Goal: Complete application form: Complete application form

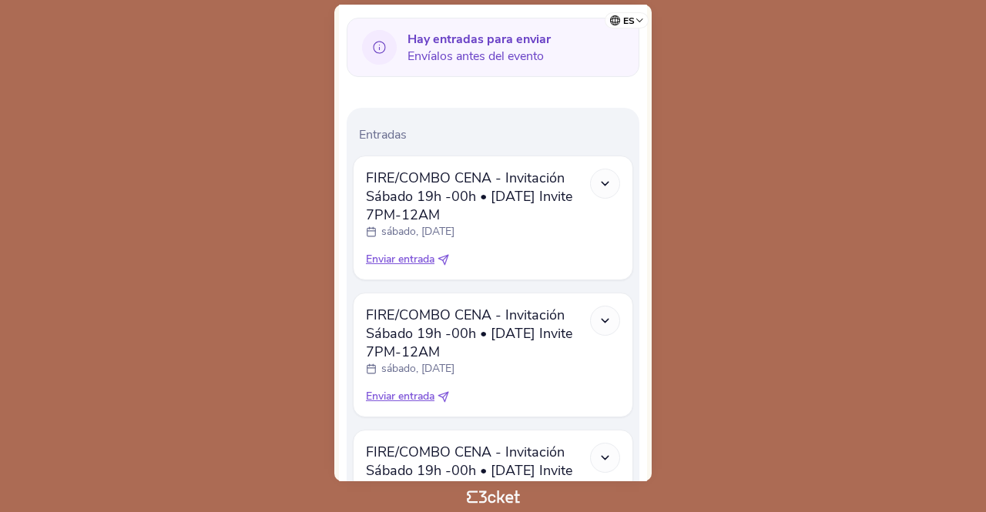
scroll to position [483, 0]
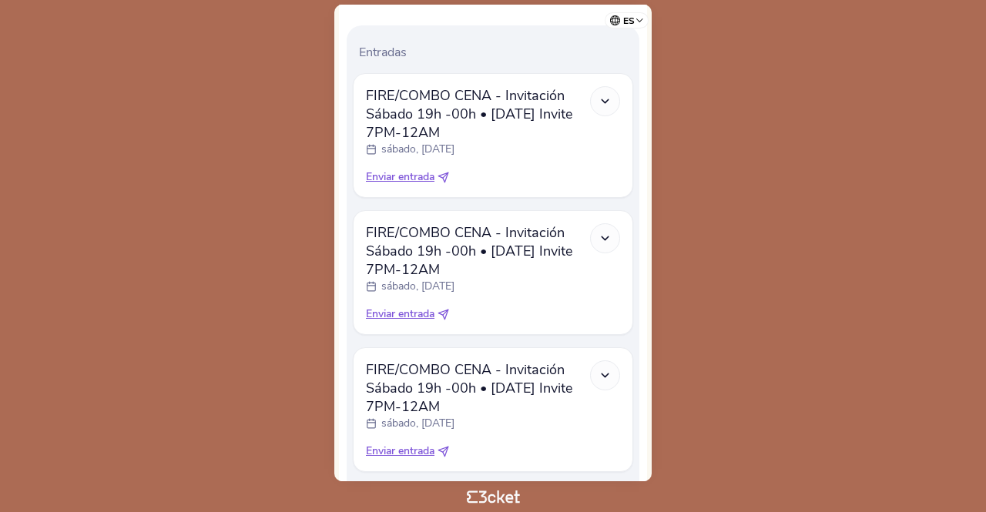
click at [447, 175] on icon at bounding box center [445, 175] width 5 height 5
select select "34"
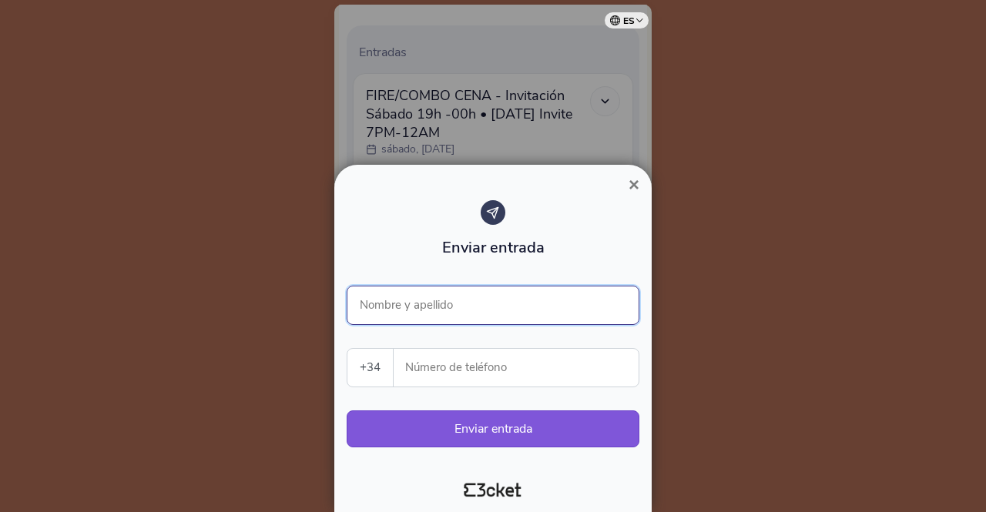
click at [516, 304] on input "Nombre y apellido" at bounding box center [493, 305] width 293 height 39
click at [631, 186] on span "×" at bounding box center [633, 184] width 11 height 21
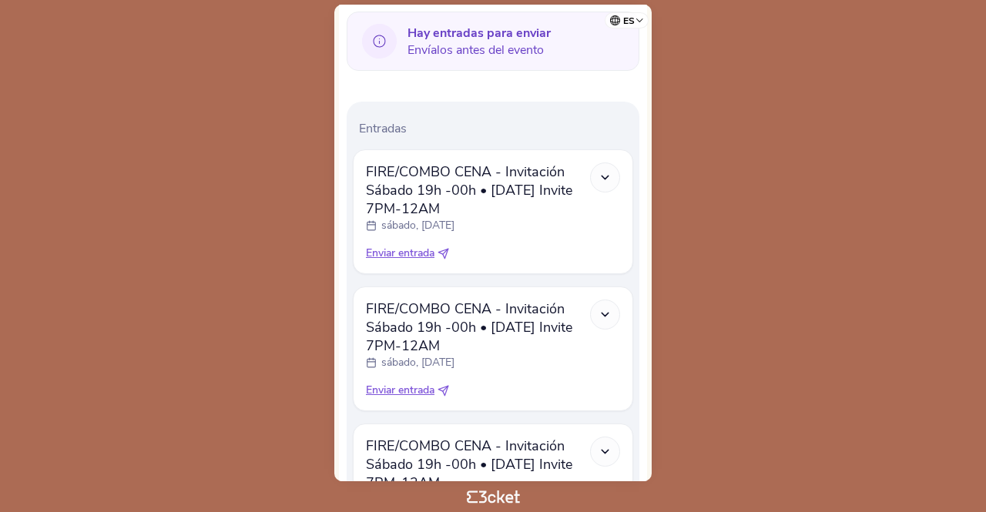
scroll to position [406, 0]
click at [445, 252] on icon at bounding box center [443, 255] width 12 height 12
select select "34"
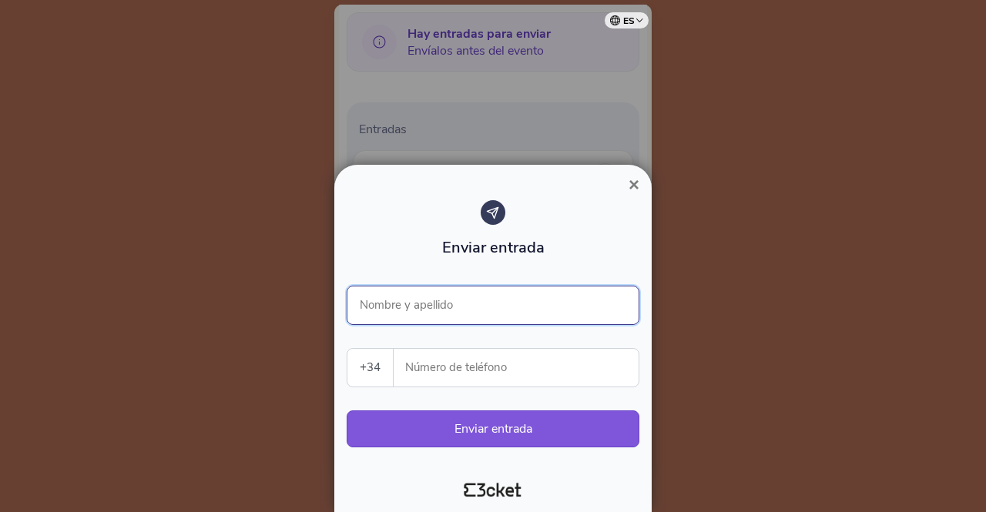
click at [461, 308] on input "Nombre y apellido" at bounding box center [493, 305] width 293 height 39
type input "Javier Alonso"
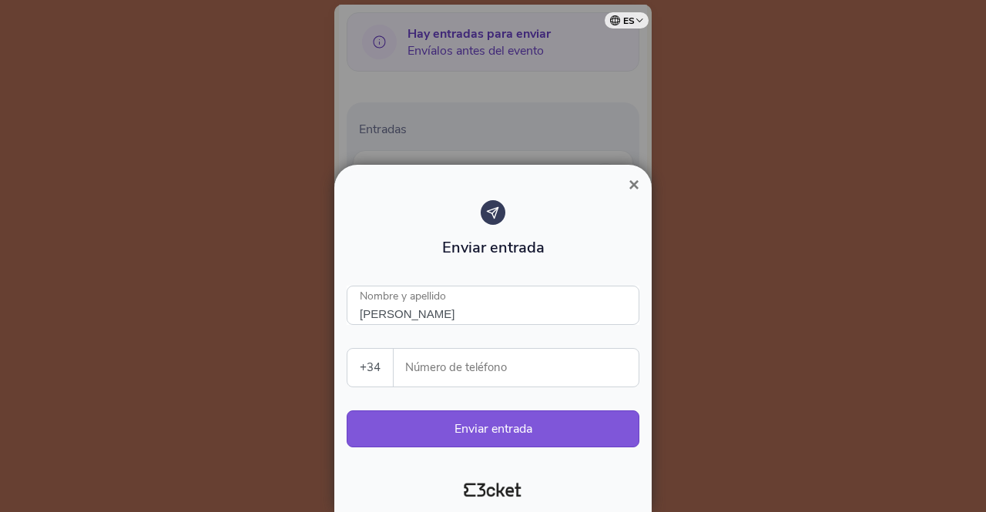
click at [415, 166] on div at bounding box center [493, 256] width 986 height 512
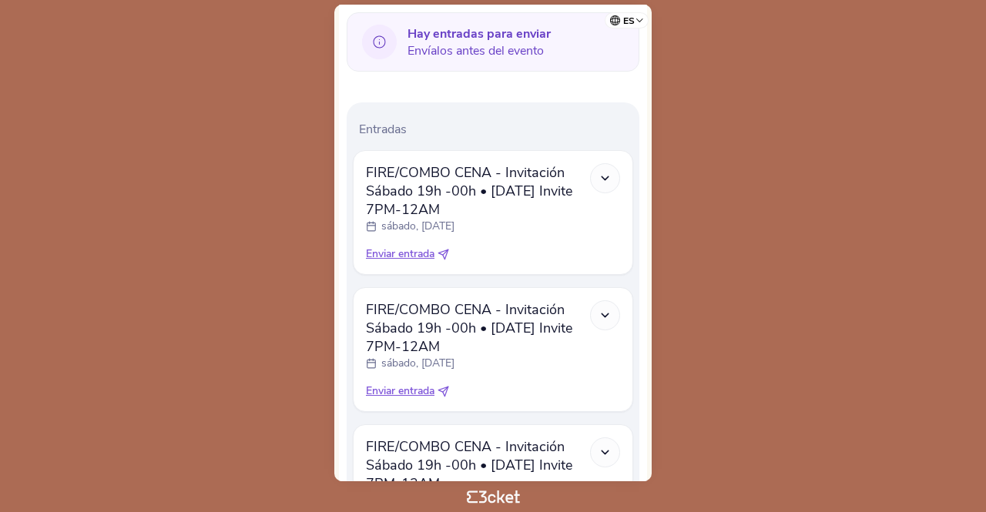
click at [444, 253] on icon at bounding box center [443, 255] width 10 height 10
select select "34"
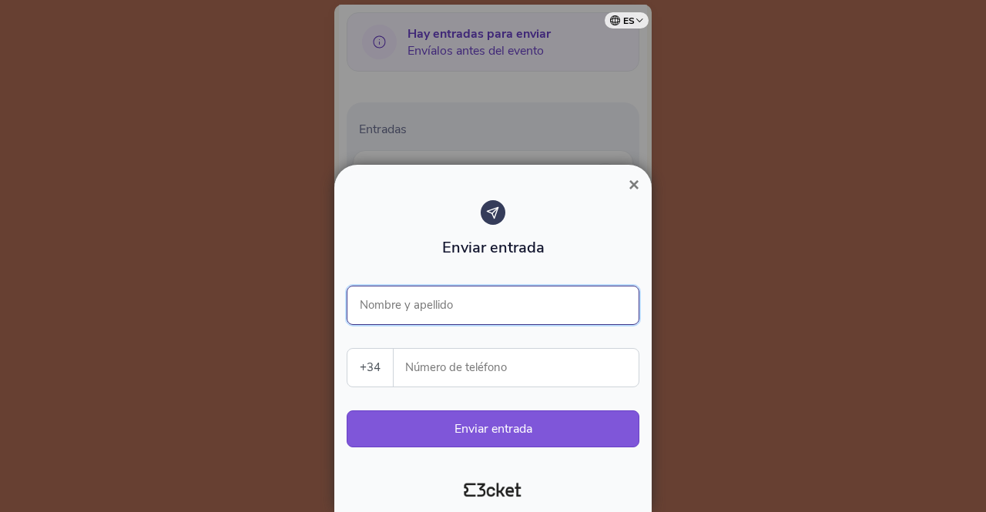
click at [453, 303] on input "Nombre y apellido" at bounding box center [493, 305] width 293 height 39
type input "Javier Alonso"
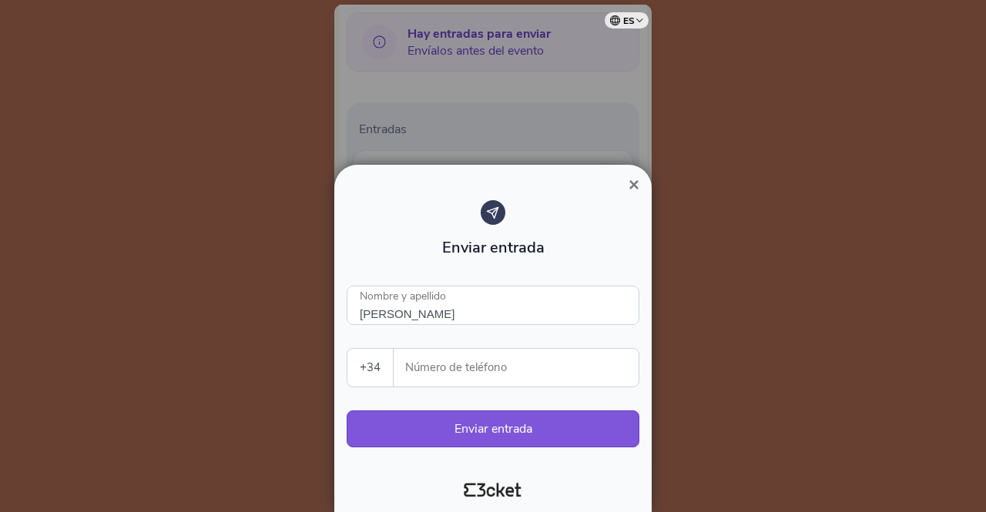
click at [404, 375] on label "Número de teléfono" at bounding box center [517, 368] width 246 height 38
click at [407, 370] on input "Número de teléfono" at bounding box center [522, 368] width 233 height 38
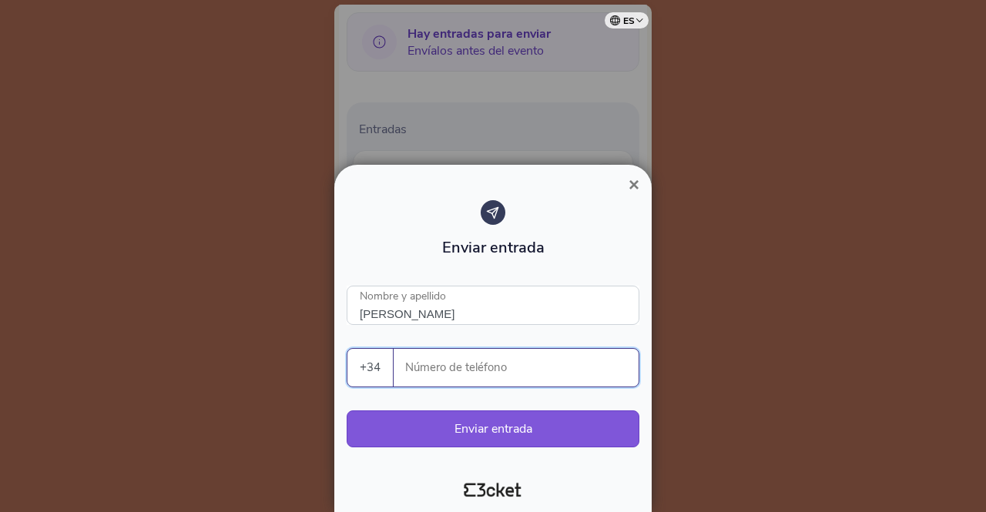
paste input "690290578"
type input "690290578"
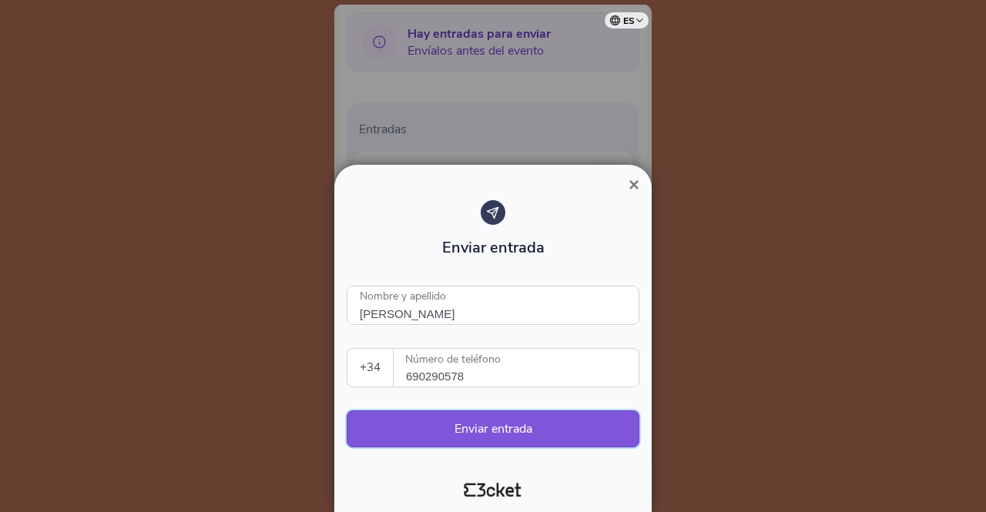
click at [414, 424] on button "Enviar entrada" at bounding box center [493, 429] width 293 height 37
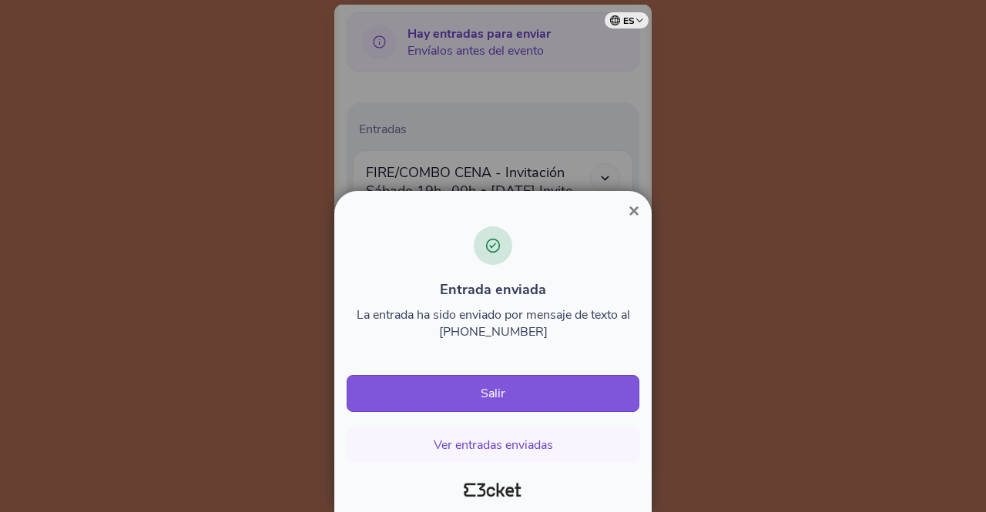
click at [635, 213] on span "×" at bounding box center [633, 210] width 11 height 21
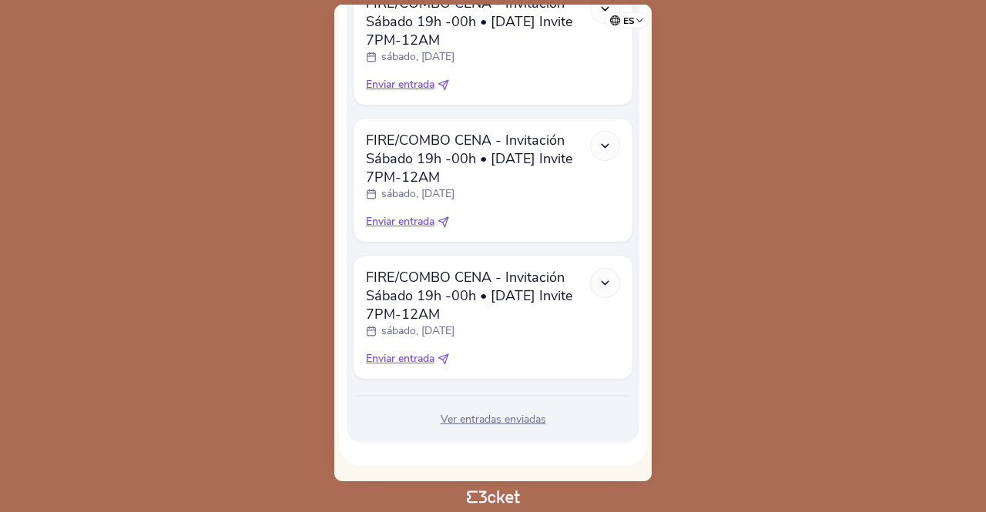
scroll to position [422, 0]
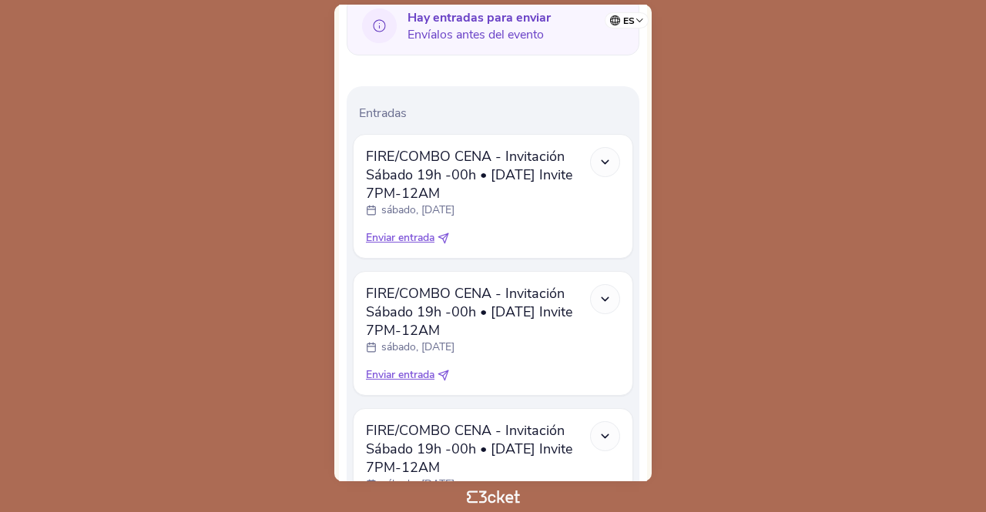
click at [447, 236] on icon at bounding box center [445, 235] width 5 height 5
select select "34"
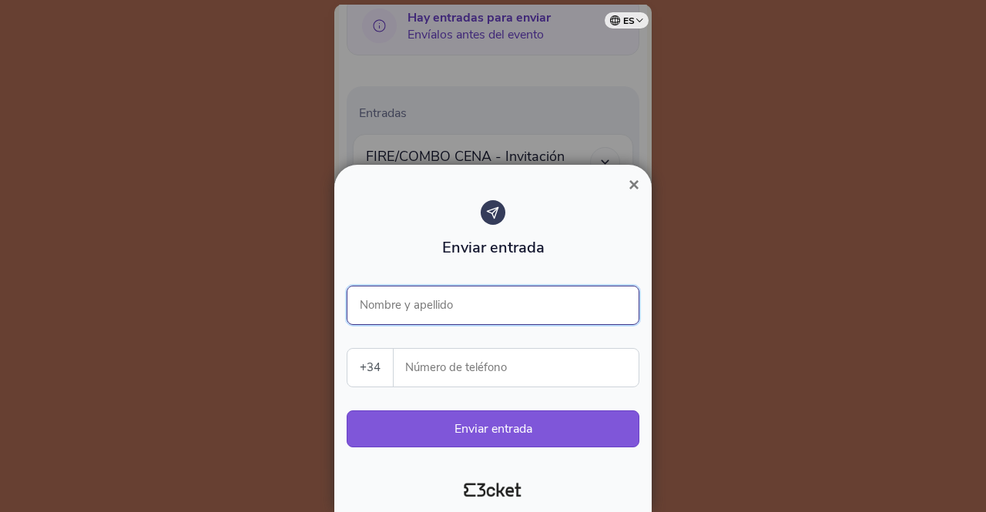
click at [467, 303] on input "Nombre y apellido" at bounding box center [493, 305] width 293 height 39
type input "Javier Alonso"
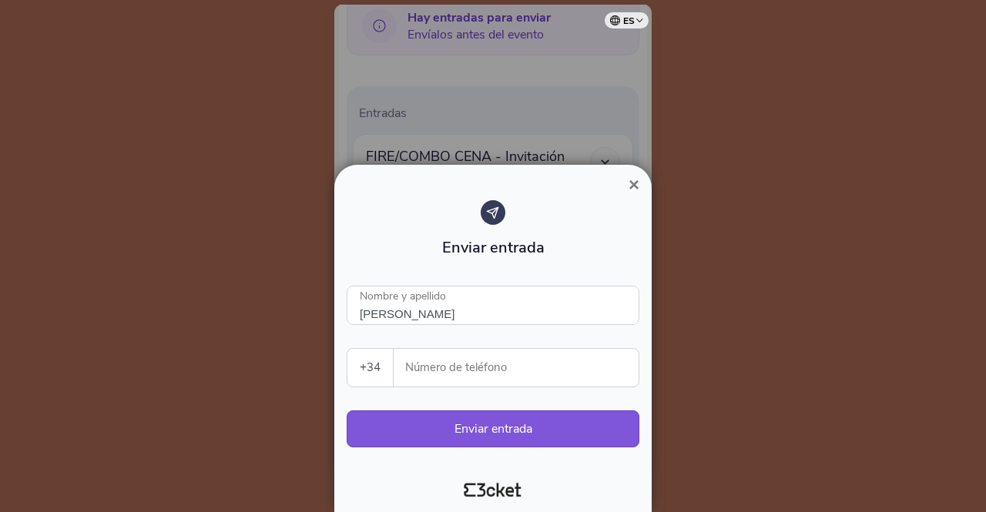
click at [608, 361] on input "Número de teléfono" at bounding box center [522, 368] width 233 height 38
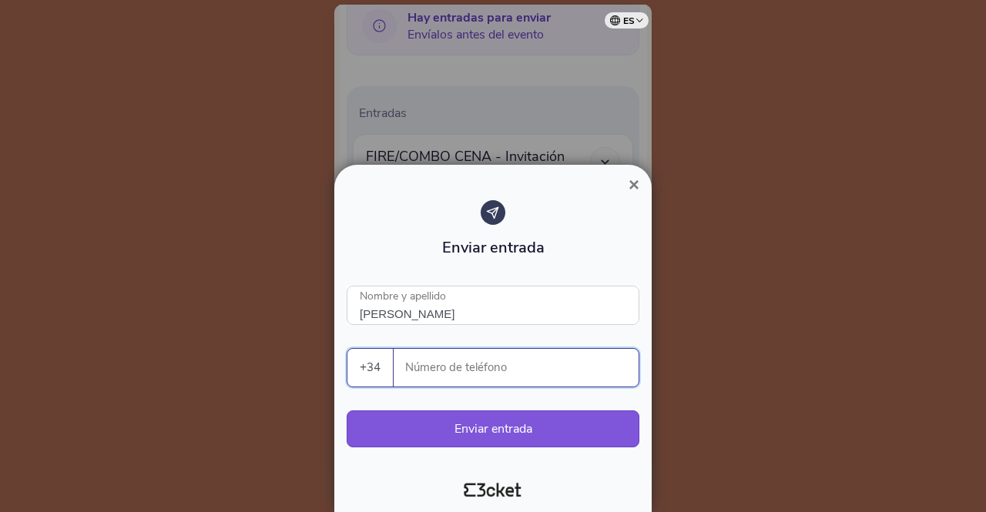
paste input "690290578"
type input "690290578"
click at [437, 423] on button "Enviar entrada" at bounding box center [493, 429] width 293 height 37
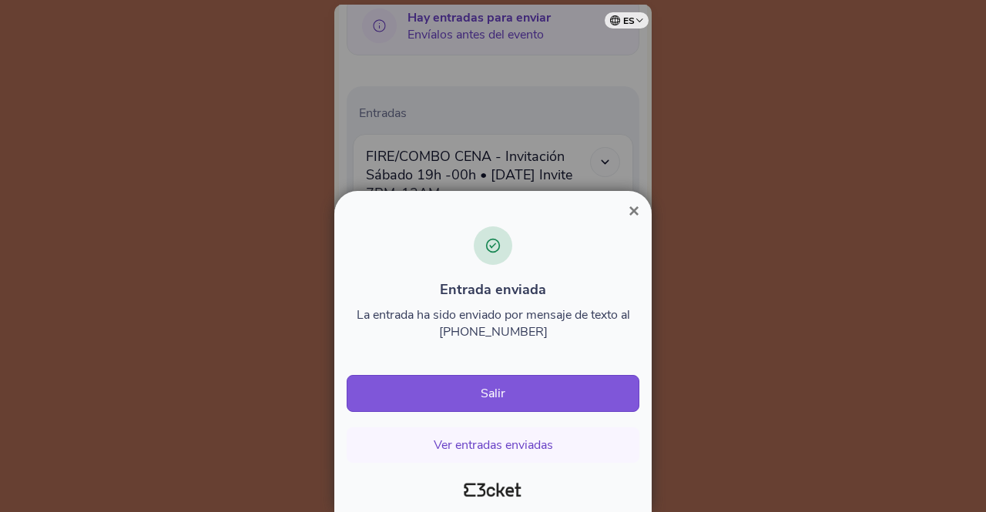
click at [635, 215] on span "×" at bounding box center [633, 210] width 11 height 21
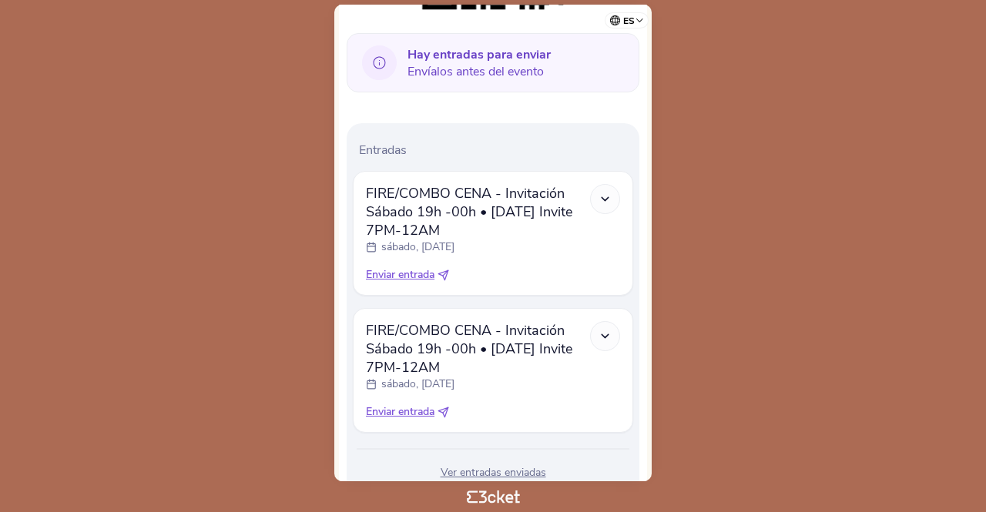
scroll to position [437, 0]
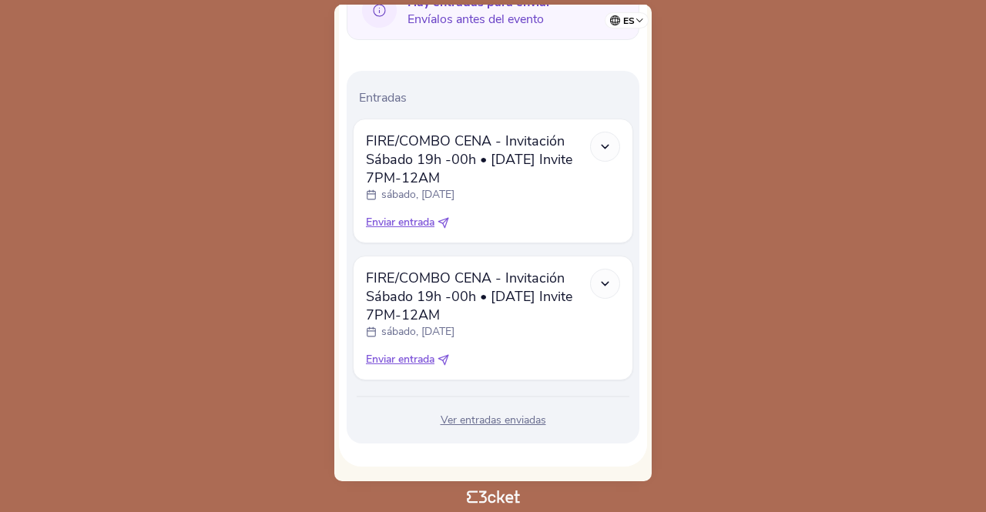
click at [444, 220] on icon at bounding box center [443, 223] width 12 height 12
select select "34"
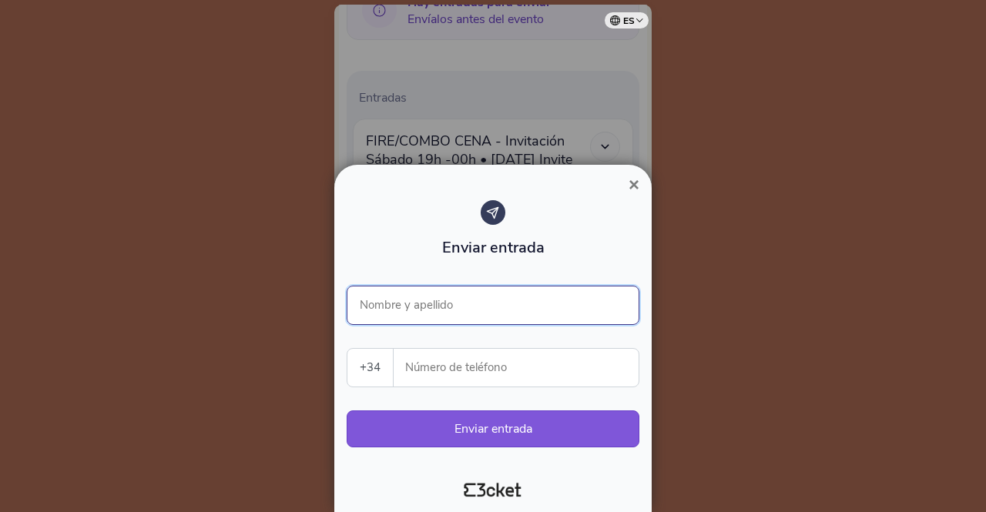
click at [452, 303] on input "Nombre y apellido" at bounding box center [493, 305] width 293 height 39
type input "Enrique Sanchez"
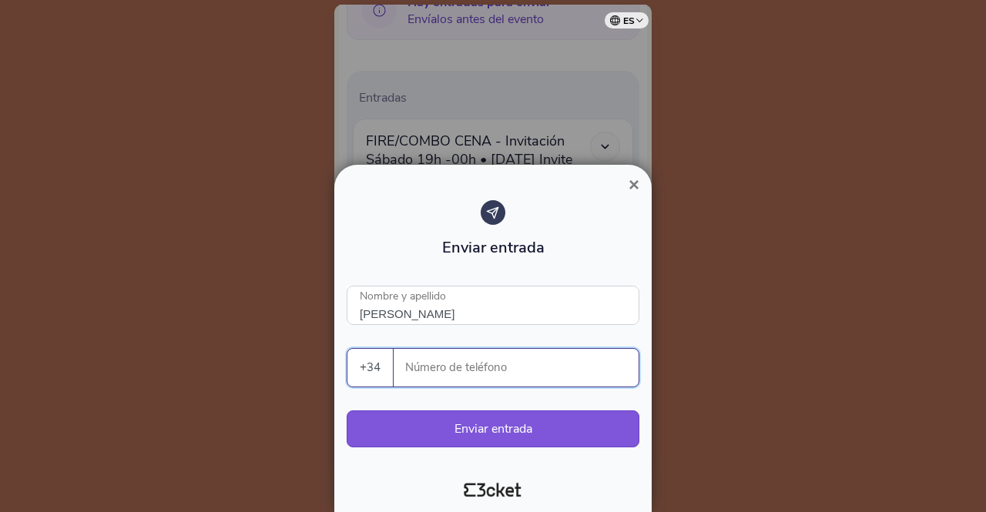
click at [451, 377] on input "Número de teléfono" at bounding box center [522, 368] width 233 height 38
drag, startPoint x: 487, startPoint y: 372, endPoint x: 392, endPoint y: 372, distance: 94.7
click at [392, 372] on div "+34 Portugal (+351) Spain (+34) Belgium (+32) France (+33) United Kingdom (+44)…" at bounding box center [493, 367] width 293 height 39
type input "609271009"
click at [496, 429] on button "Enviar entrada" at bounding box center [493, 429] width 293 height 37
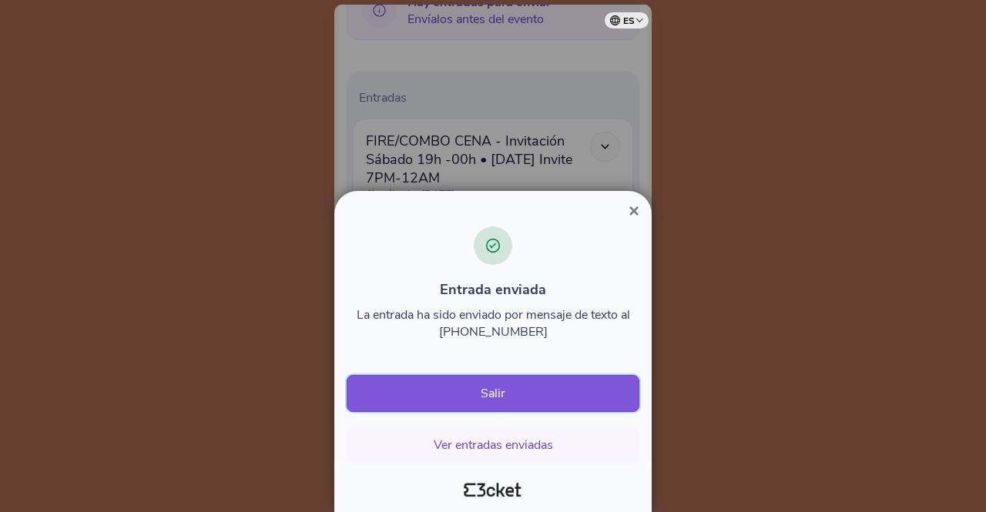
click at [562, 387] on button "Salir" at bounding box center [493, 393] width 293 height 37
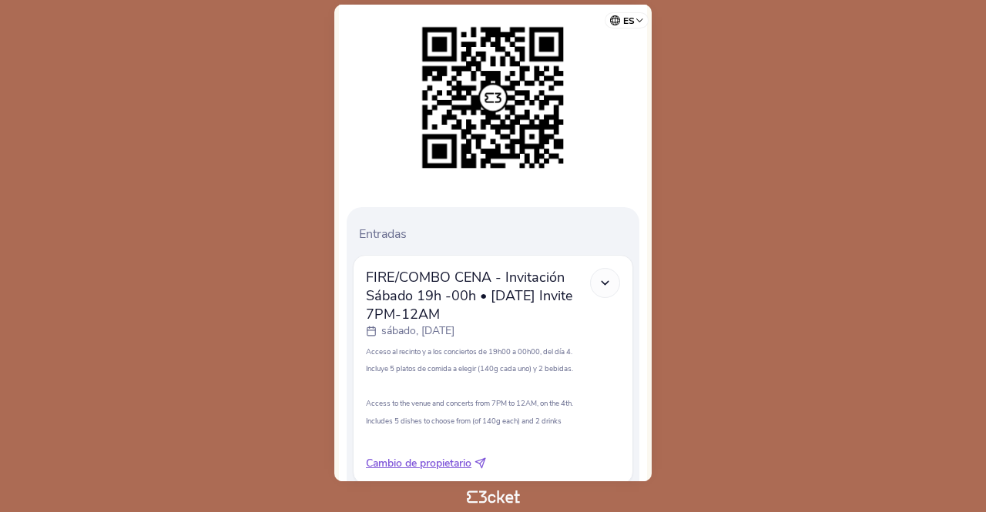
scroll to position [331, 0]
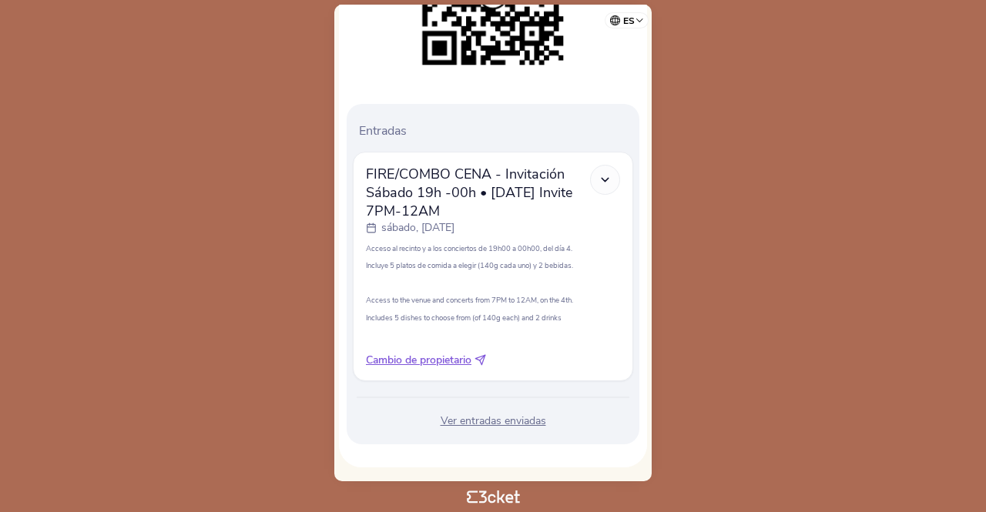
scroll to position [331, 0]
click at [481, 359] on icon at bounding box center [480, 359] width 12 height 12
select select "34"
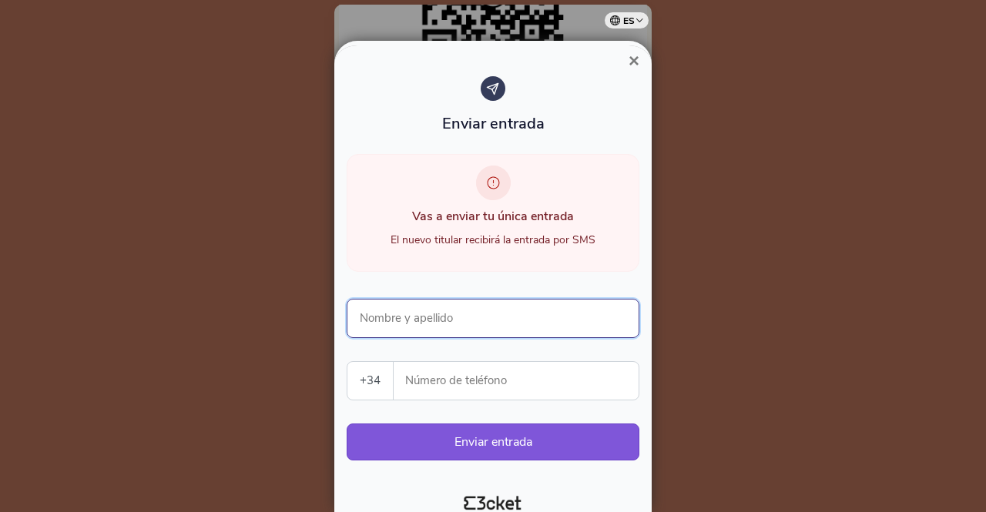
click at [454, 320] on input "Nombre y apellido" at bounding box center [493, 318] width 293 height 39
click at [613, 384] on input "Número de teléfono" at bounding box center [522, 381] width 233 height 38
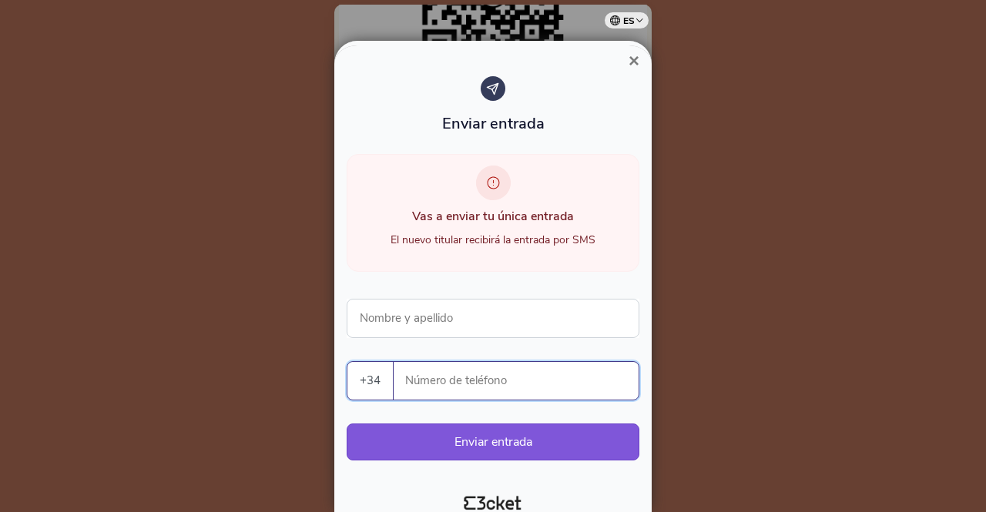
paste input "609271009"
type input "609271009"
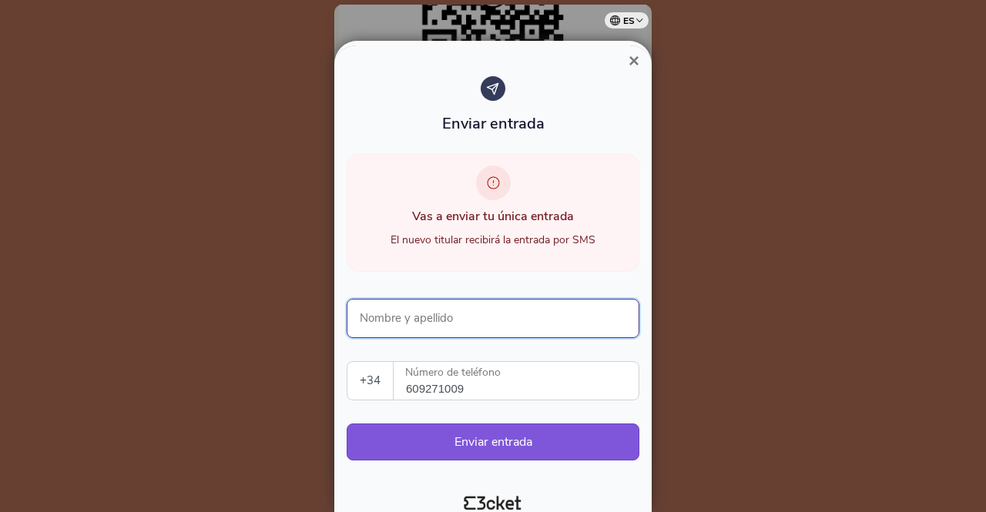
click at [478, 317] on input "Nombre y apellido" at bounding box center [493, 318] width 293 height 39
type input "Enrique Sanchez"
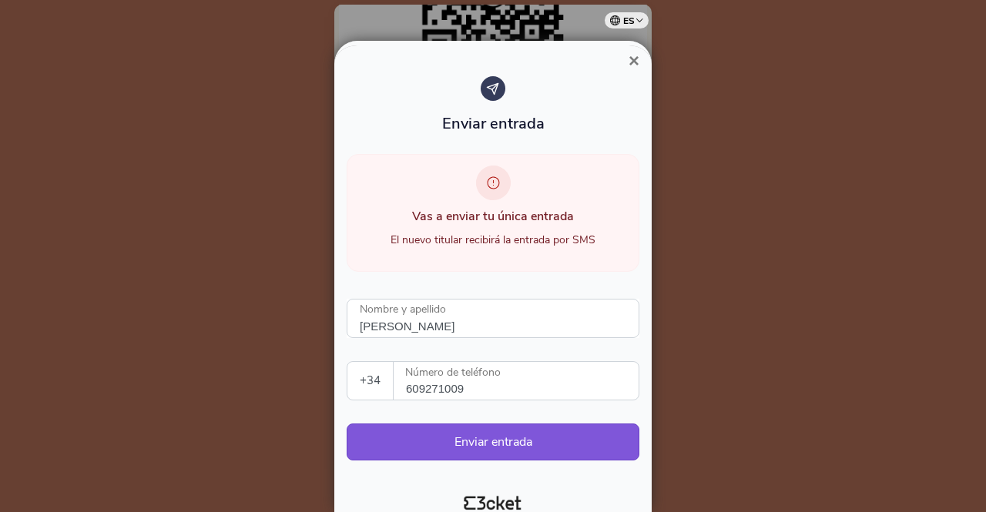
click at [508, 270] on div "Vas a enviar tu única entrada El nuevo titular recibirá la entrada por SMS" at bounding box center [493, 213] width 293 height 118
click at [496, 438] on button "Enviar entrada" at bounding box center [493, 442] width 293 height 37
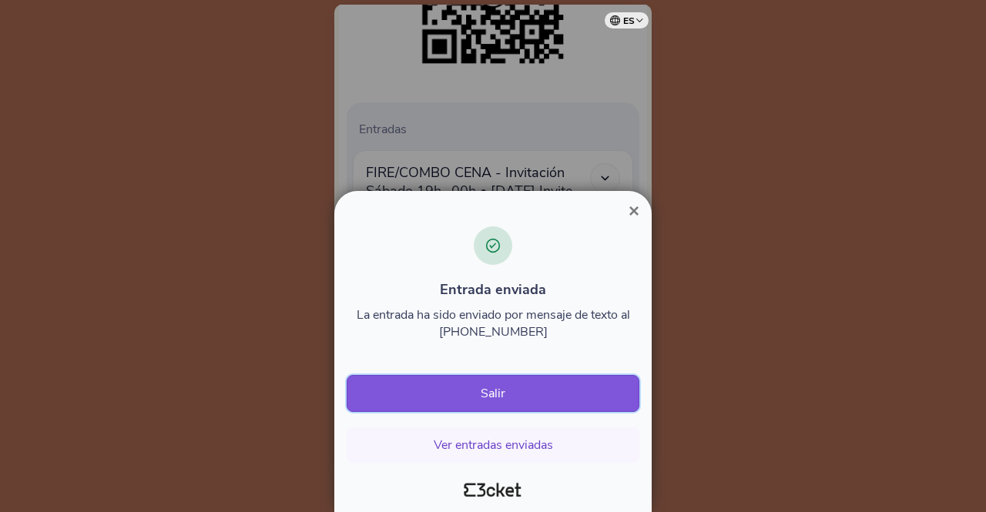
click at [455, 386] on button "Salir" at bounding box center [493, 393] width 293 height 37
